Goal: Complete application form

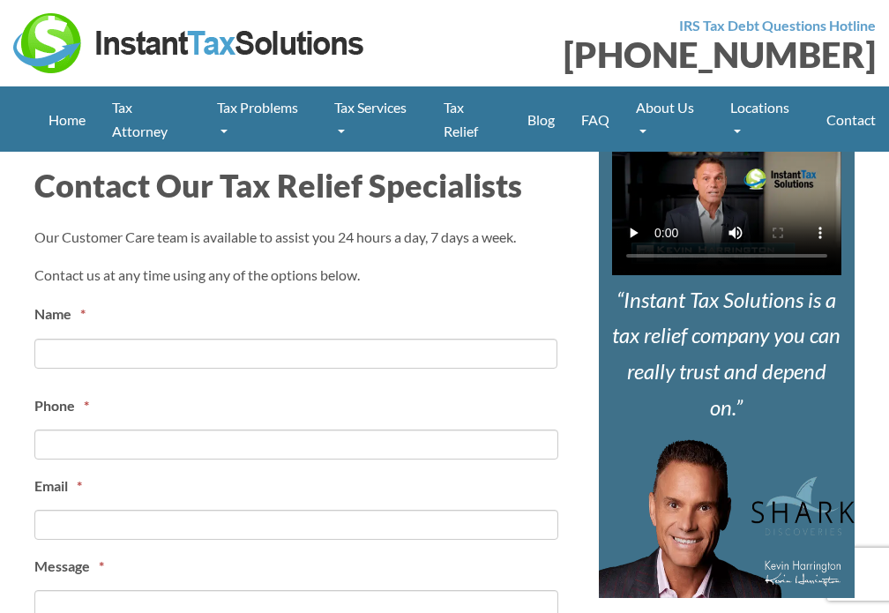
scroll to position [617, 0]
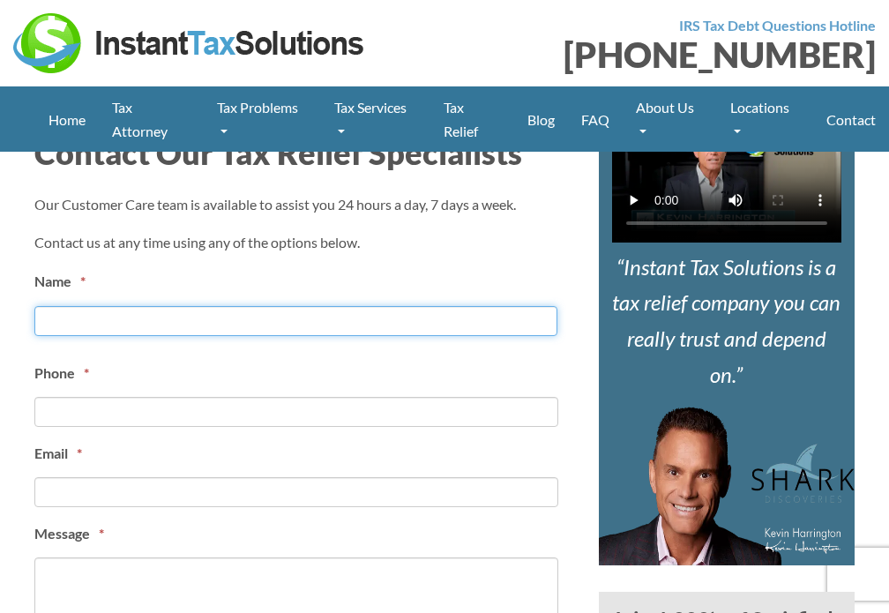
drag, startPoint x: 100, startPoint y: 307, endPoint x: 109, endPoint y: 310, distance: 9.5
click at [99, 313] on input "First" at bounding box center [295, 321] width 523 height 30
type input "Alice Wyatt"
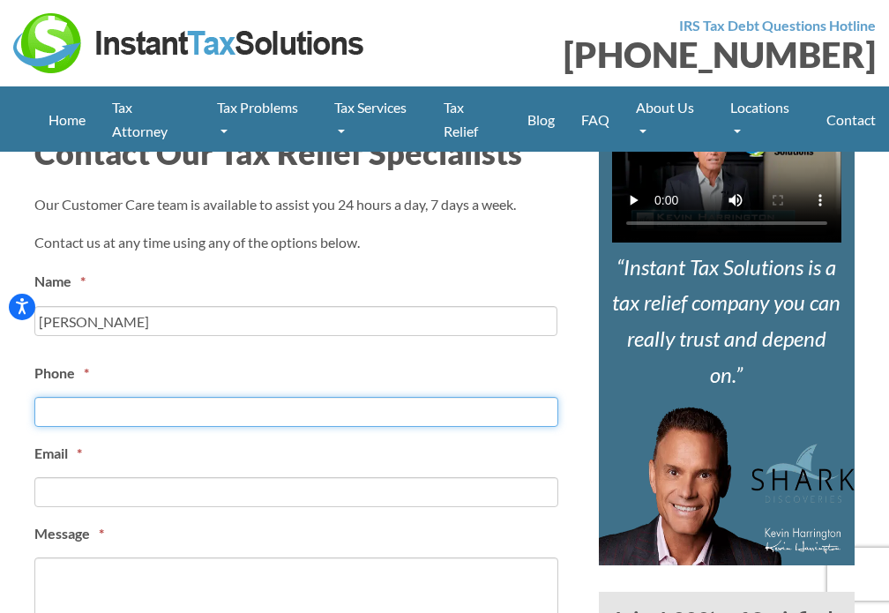
type input "8702662542"
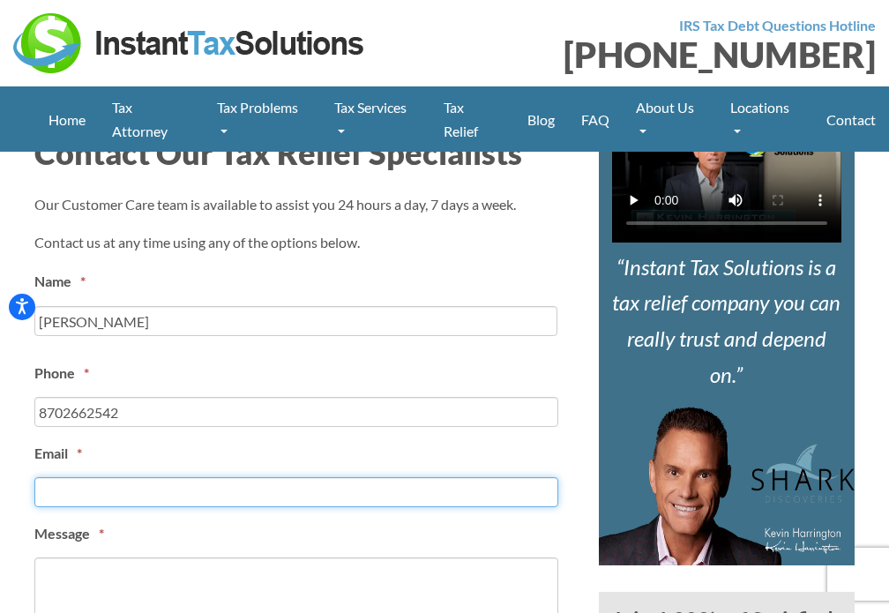
type input "alice@virtualeaseservice.com"
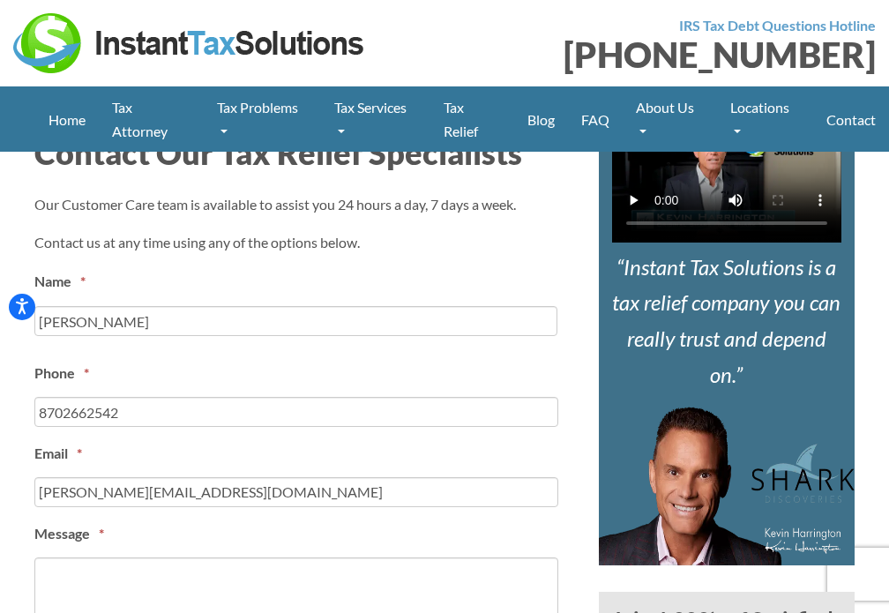
type input "(870) 266-2542"
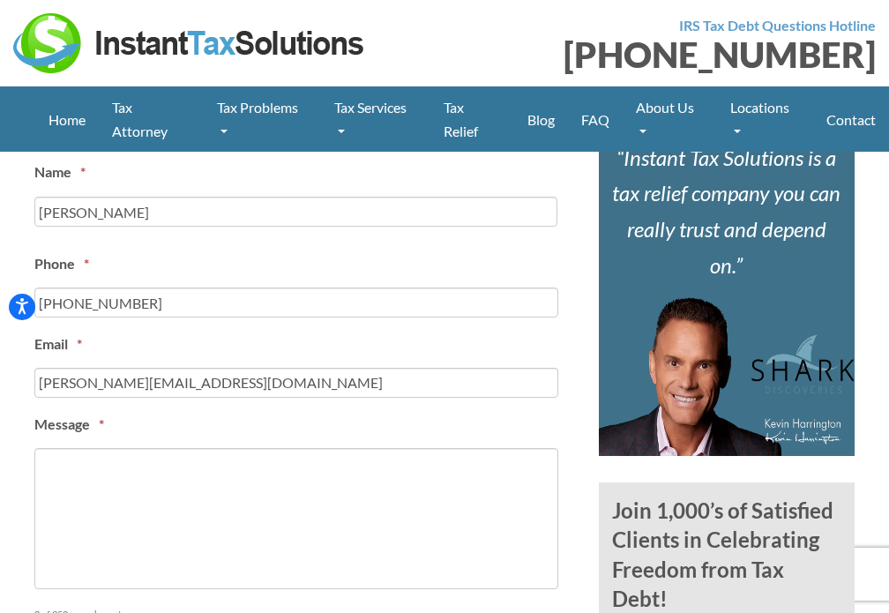
scroll to position [970, 0]
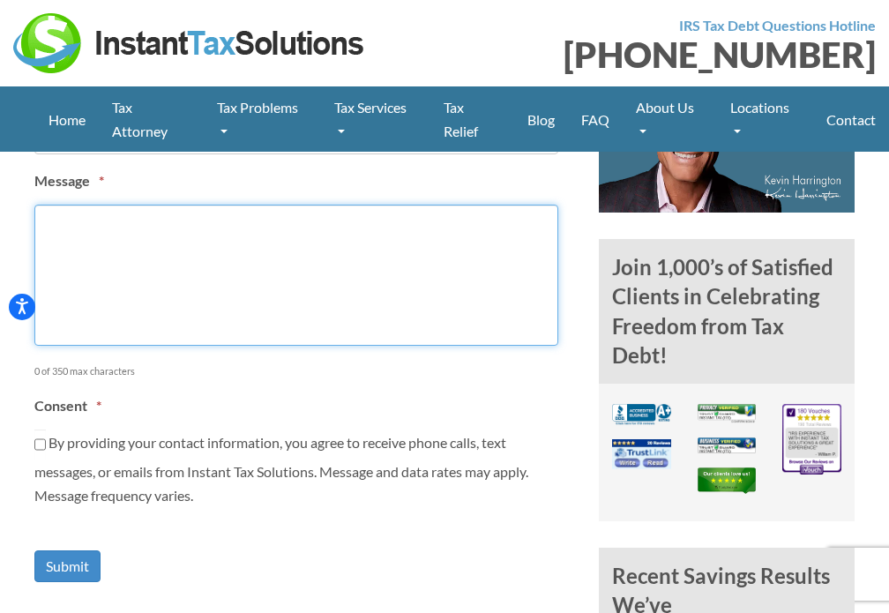
click at [146, 300] on textarea "Message *" at bounding box center [296, 275] width 524 height 141
paste textarea "Hello there, We Provide Virtual Assistants to help businesses out with the foll…"
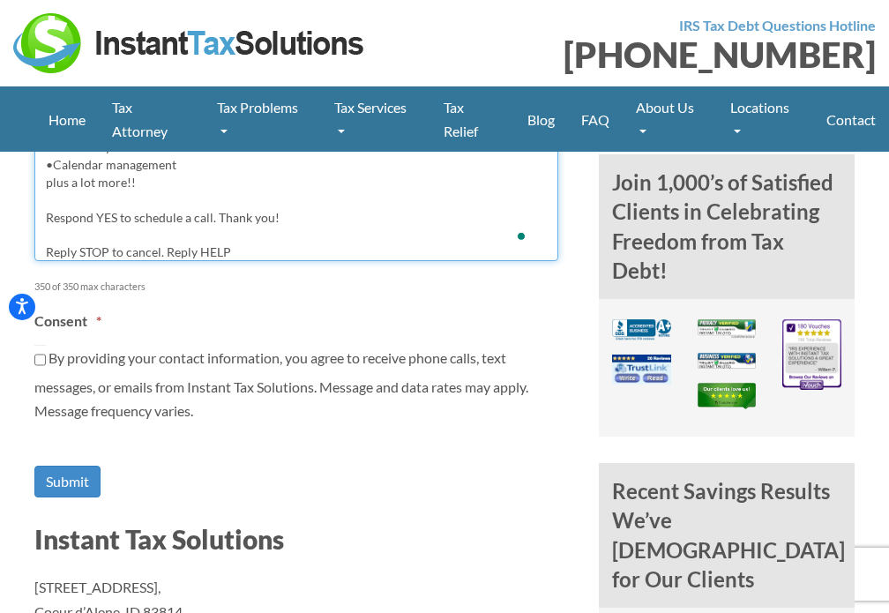
scroll to position [1146, 0]
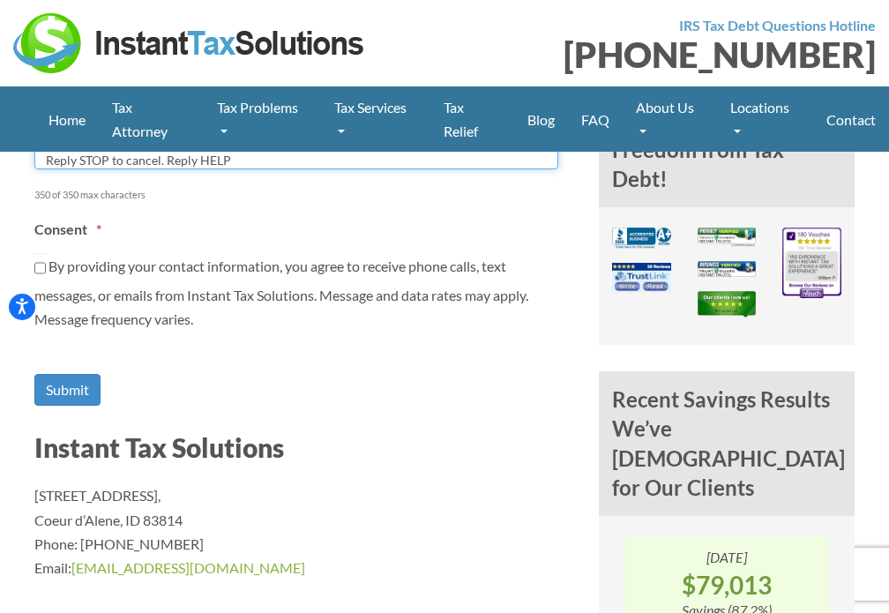
type textarea "Hello there, We Provide Virtual Assistants to help businesses out with the foll…"
click at [78, 272] on div "By providing your contact information, you agree to receive phone calls, text m…" at bounding box center [296, 292] width 524 height 78
click at [44, 267] on input "By providing your contact information, you agree to receive phone calls, text m…" at bounding box center [39, 268] width 11 height 30
checkbox input "true"
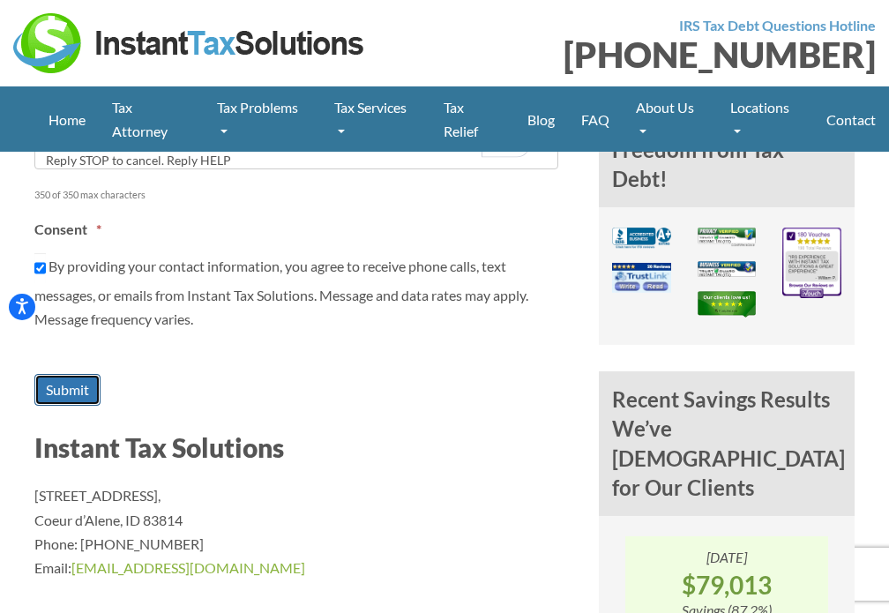
click at [78, 385] on input "Submit" at bounding box center [67, 390] width 66 height 33
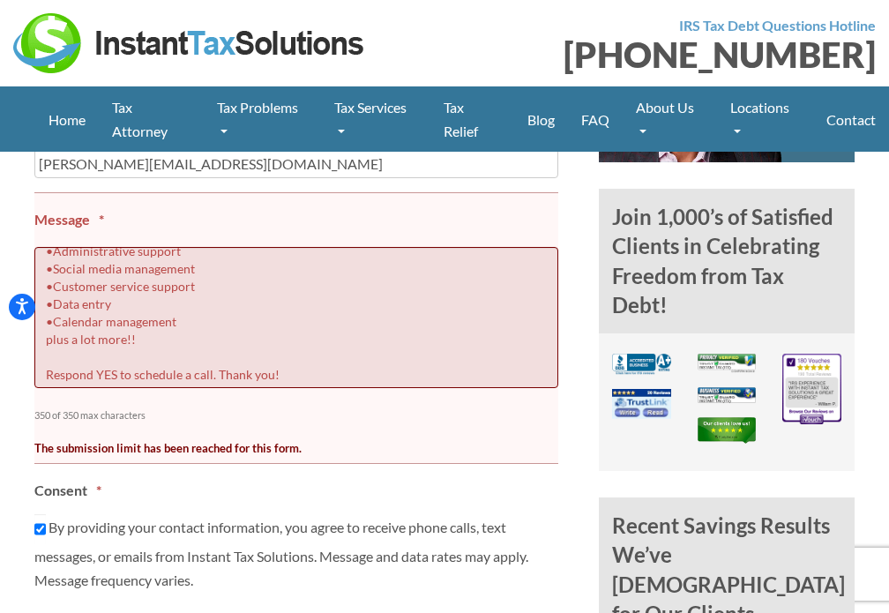
scroll to position [170, 0]
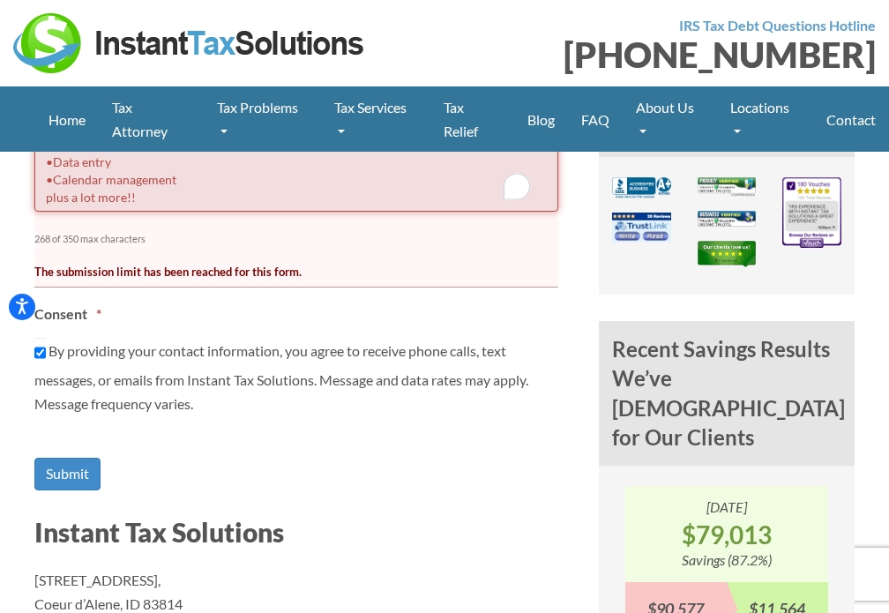
scroll to position [100, 0]
drag, startPoint x: 85, startPoint y: 188, endPoint x: 48, endPoint y: 207, distance: 41.8
click at [28, 197] on article "Contact Us Contact Our Tax Relief Specialists Our Customer Care team is availab…" at bounding box center [303, 263] width 564 height 1484
type textarea "Hello there, We Provide Virtual Assistants to help businesses out with the foll…"
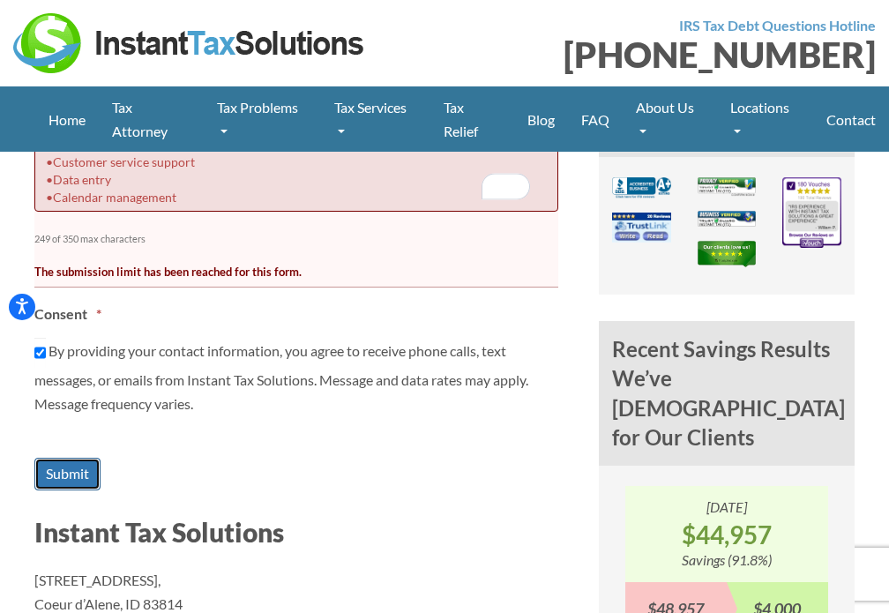
click at [49, 465] on input "Submit" at bounding box center [67, 474] width 66 height 33
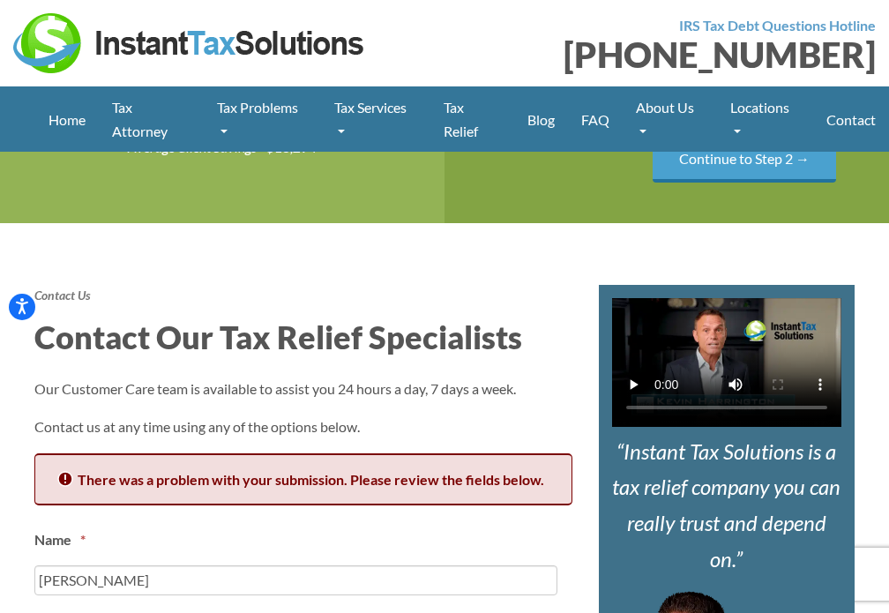
scroll to position [403, 0]
